Goal: Task Accomplishment & Management: Manage account settings

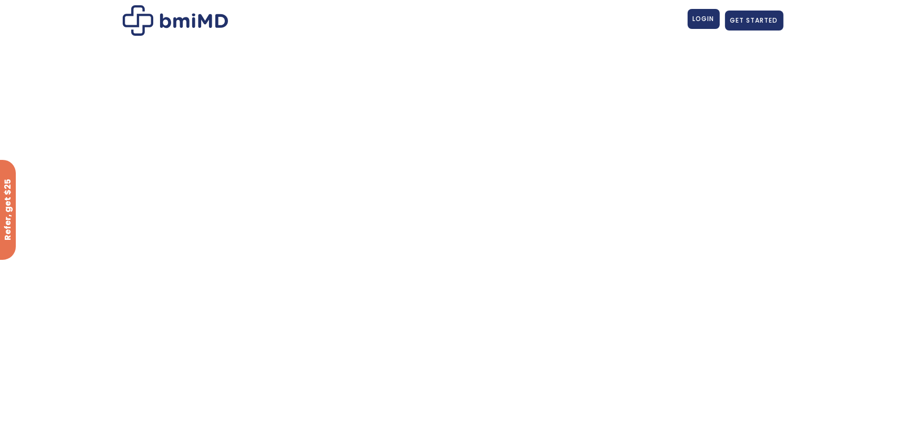
click at [706, 17] on span "LOGIN" at bounding box center [704, 18] width 22 height 9
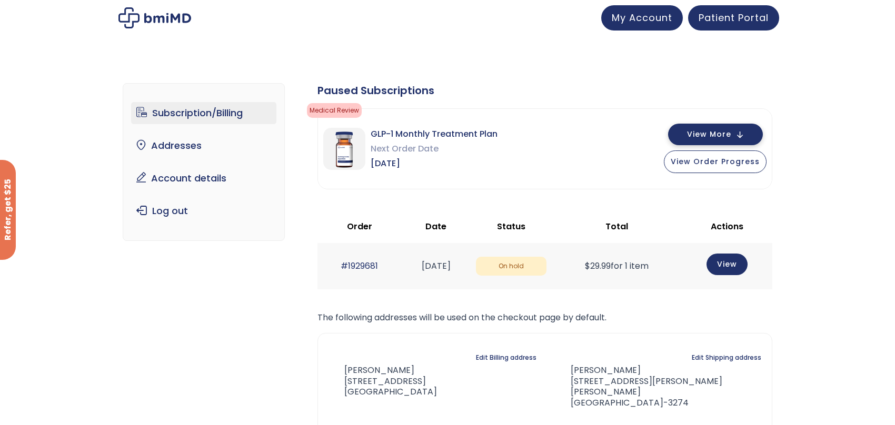
click at [710, 135] on span "View More" at bounding box center [709, 134] width 44 height 7
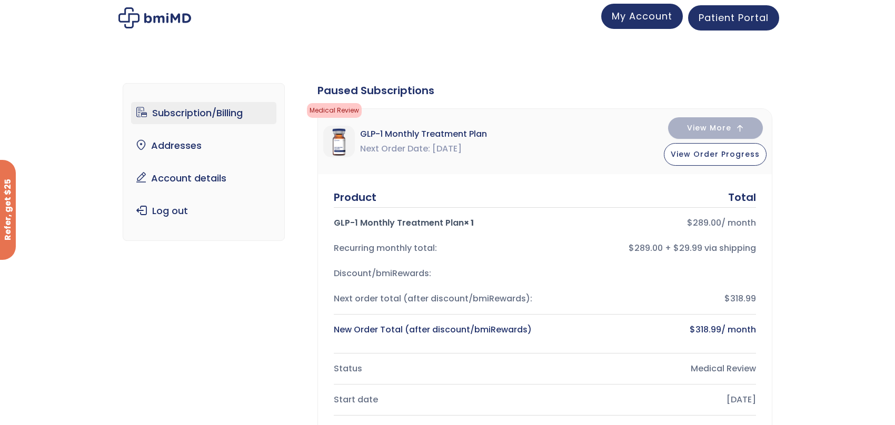
click at [644, 19] on span "My Account" at bounding box center [642, 15] width 61 height 13
